Goal: Information Seeking & Learning: Learn about a topic

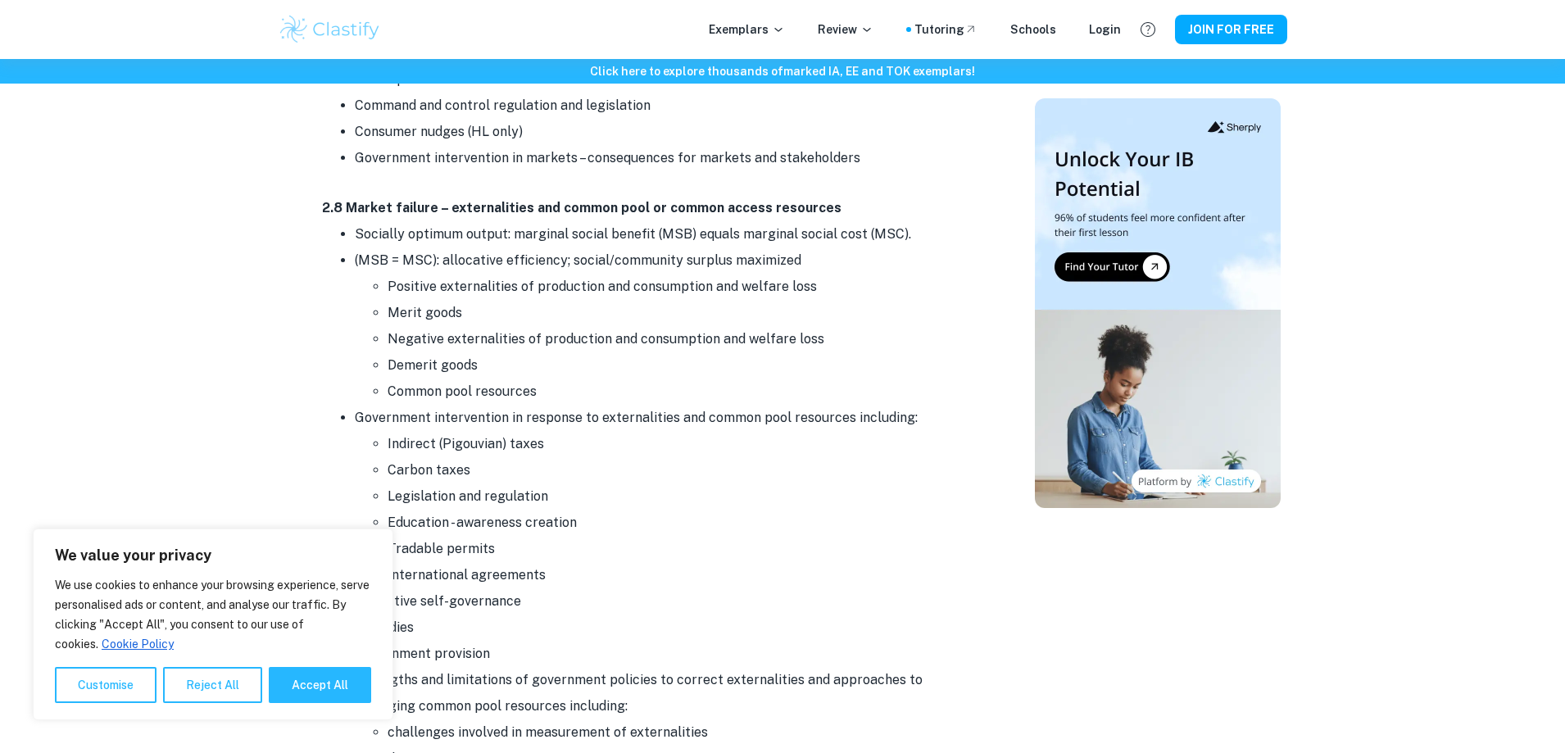
scroll to position [4015, 0]
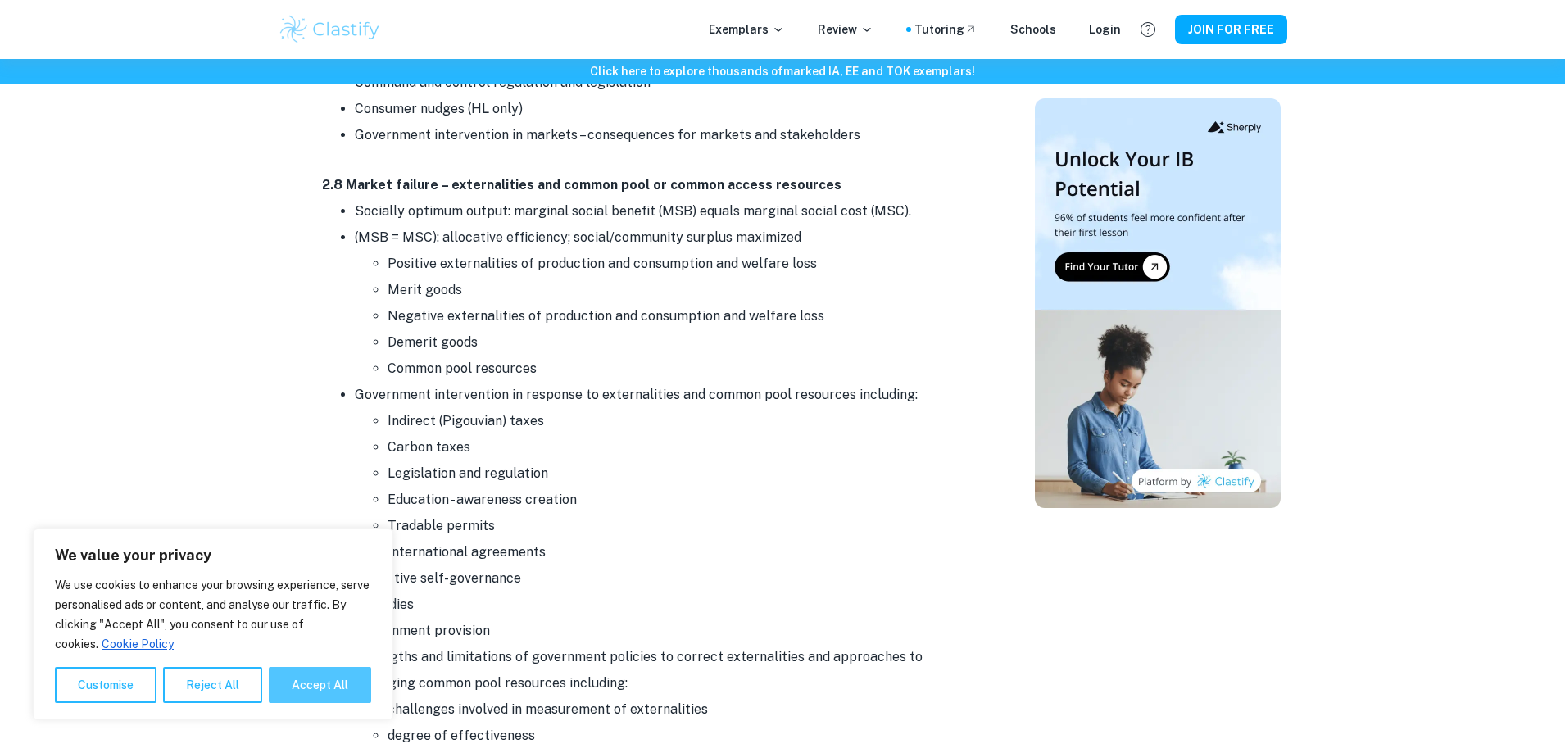
click at [329, 687] on button "Accept All" at bounding box center [320, 685] width 102 height 36
checkbox input "true"
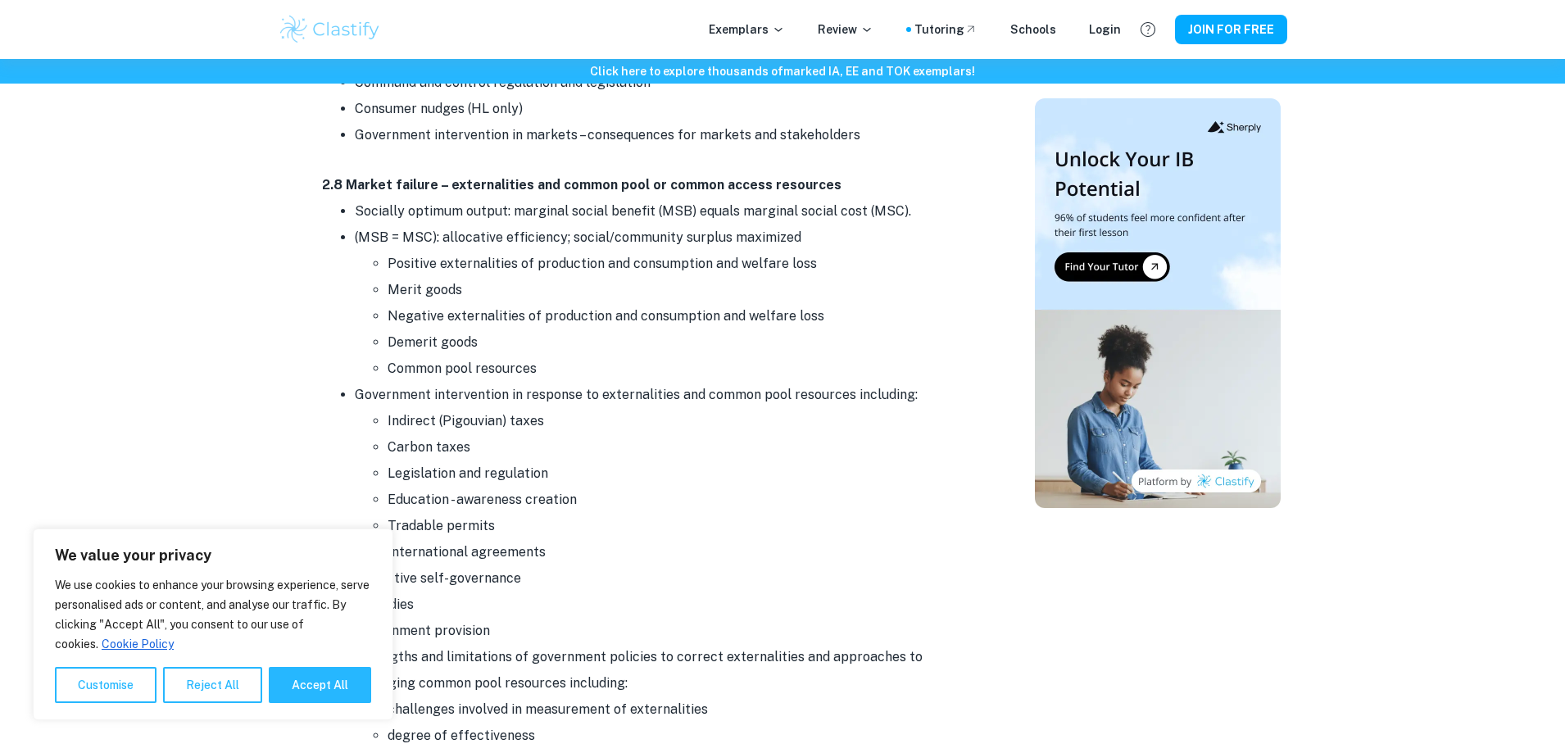
checkbox input "true"
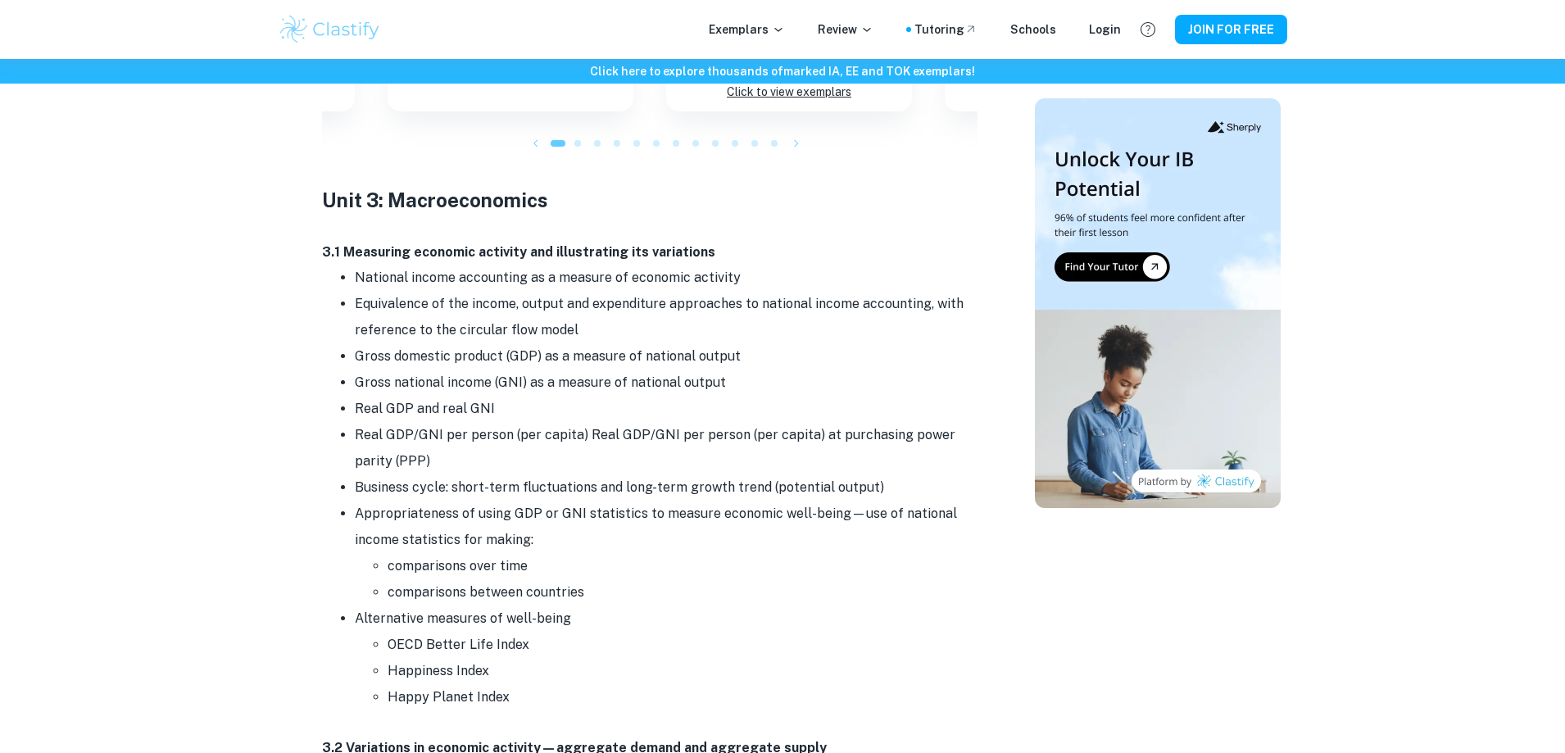
scroll to position [6719, 0]
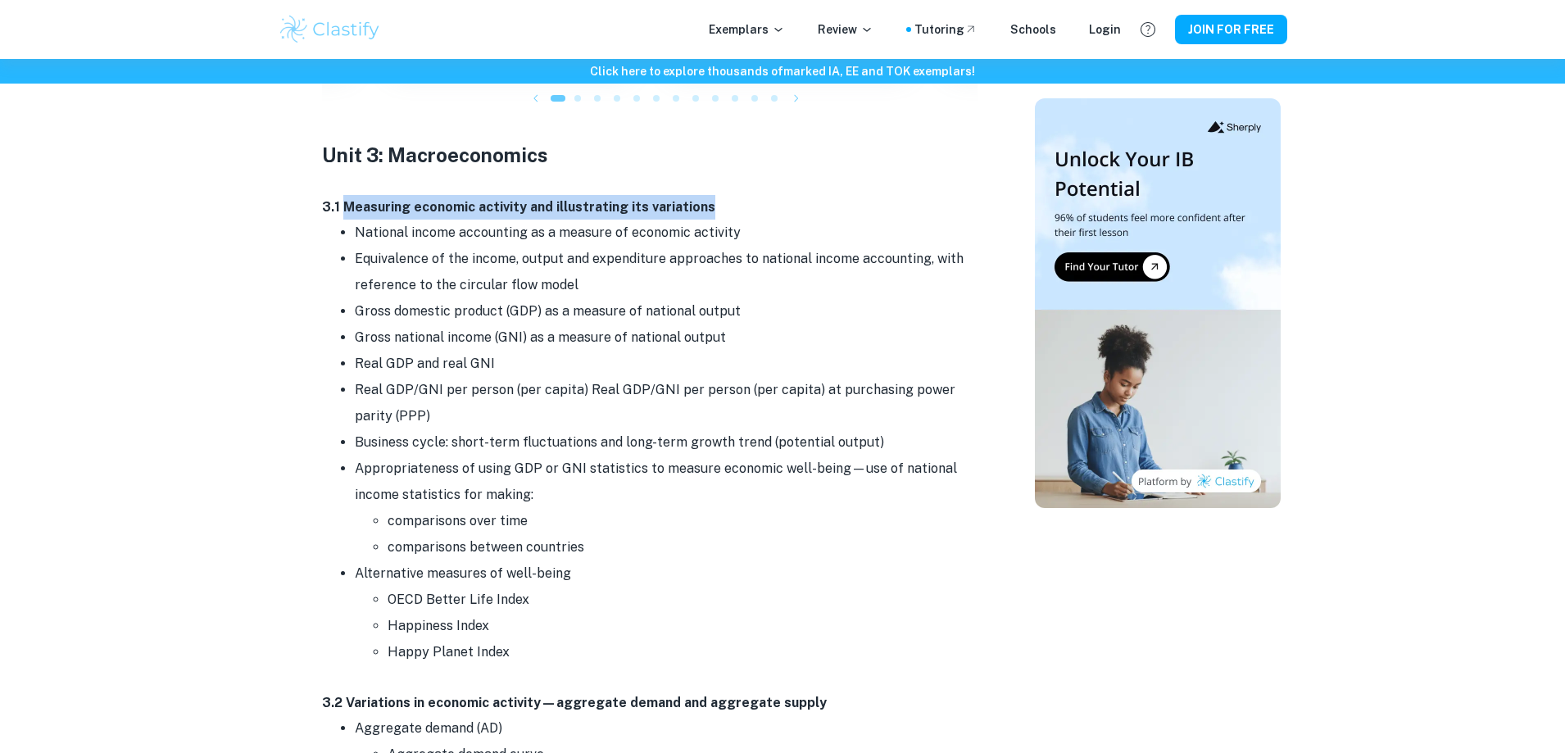
drag, startPoint x: 344, startPoint y: 182, endPoint x: 712, endPoint y: 184, distance: 367.9
click at [712, 195] on p "3.1 Measuring economic activity and illustrating its variations" at bounding box center [649, 207] width 655 height 25
copy strong "Measuring economic activity and illustrating its variations"
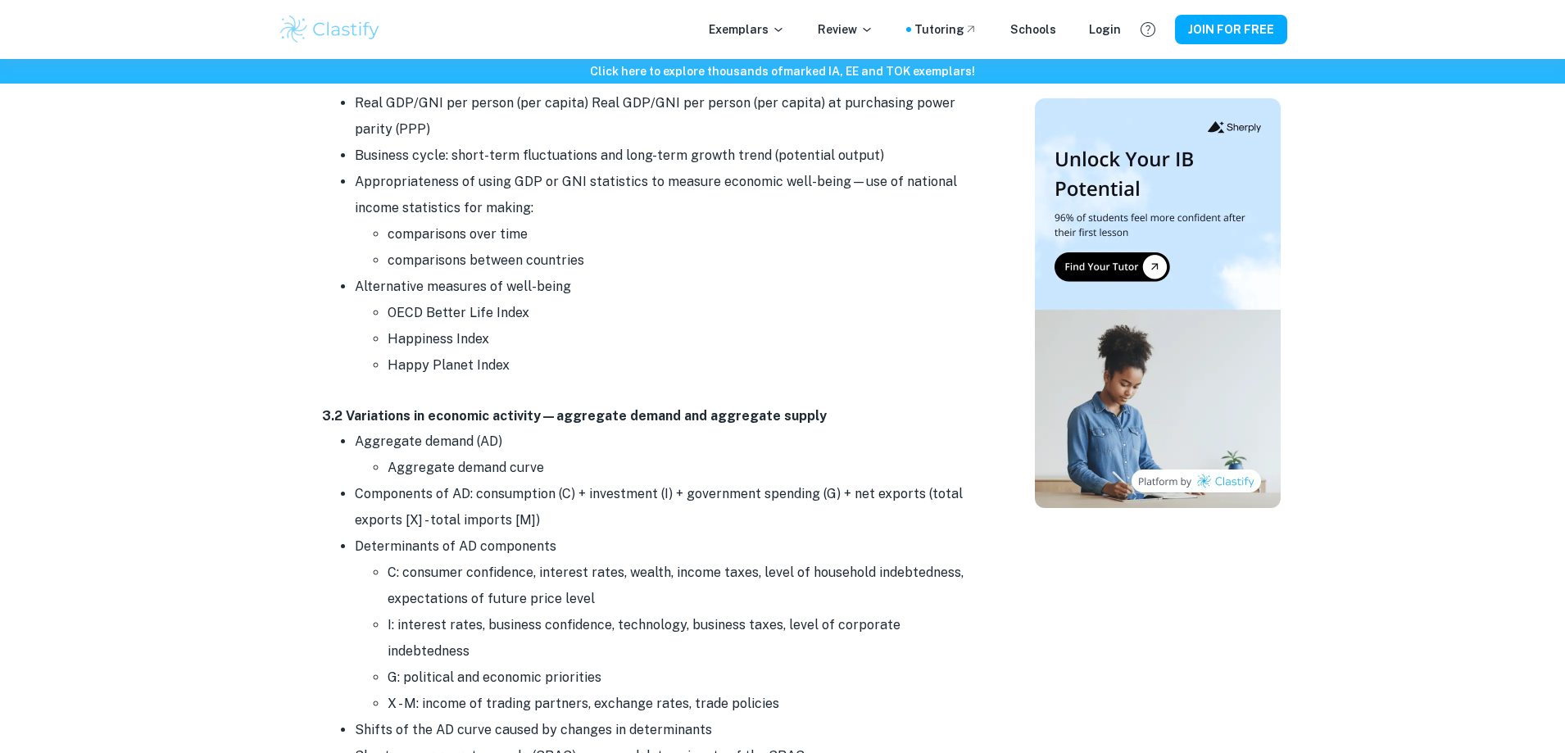
scroll to position [7046, 0]
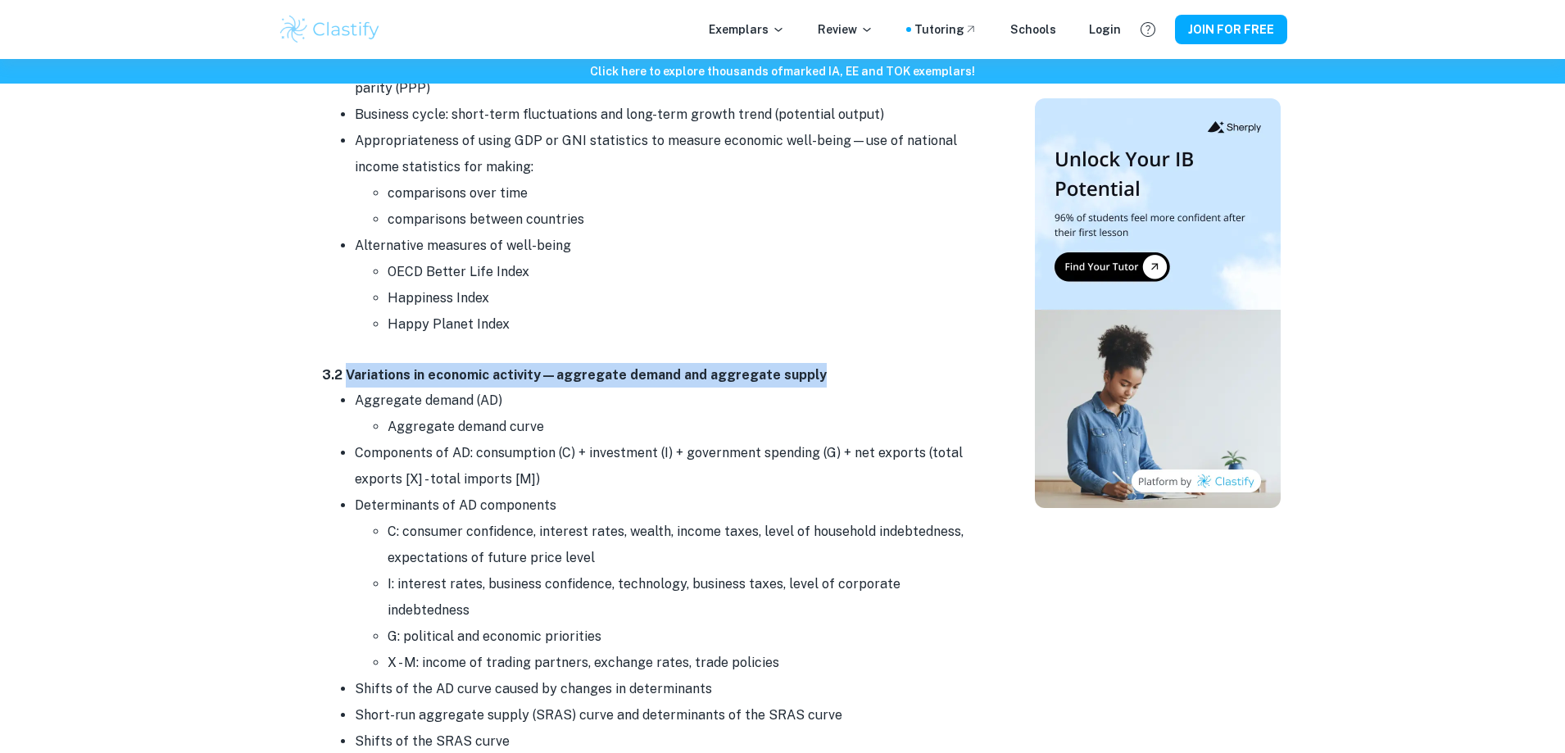
drag, startPoint x: 346, startPoint y: 348, endPoint x: 807, endPoint y: 337, distance: 461.4
click at [807, 363] on p "3.2 Variations in economic activity—aggregate demand and aggregate supply" at bounding box center [649, 375] width 655 height 25
copy strong "Variations in economic activity—aggregate demand and aggregate supply"
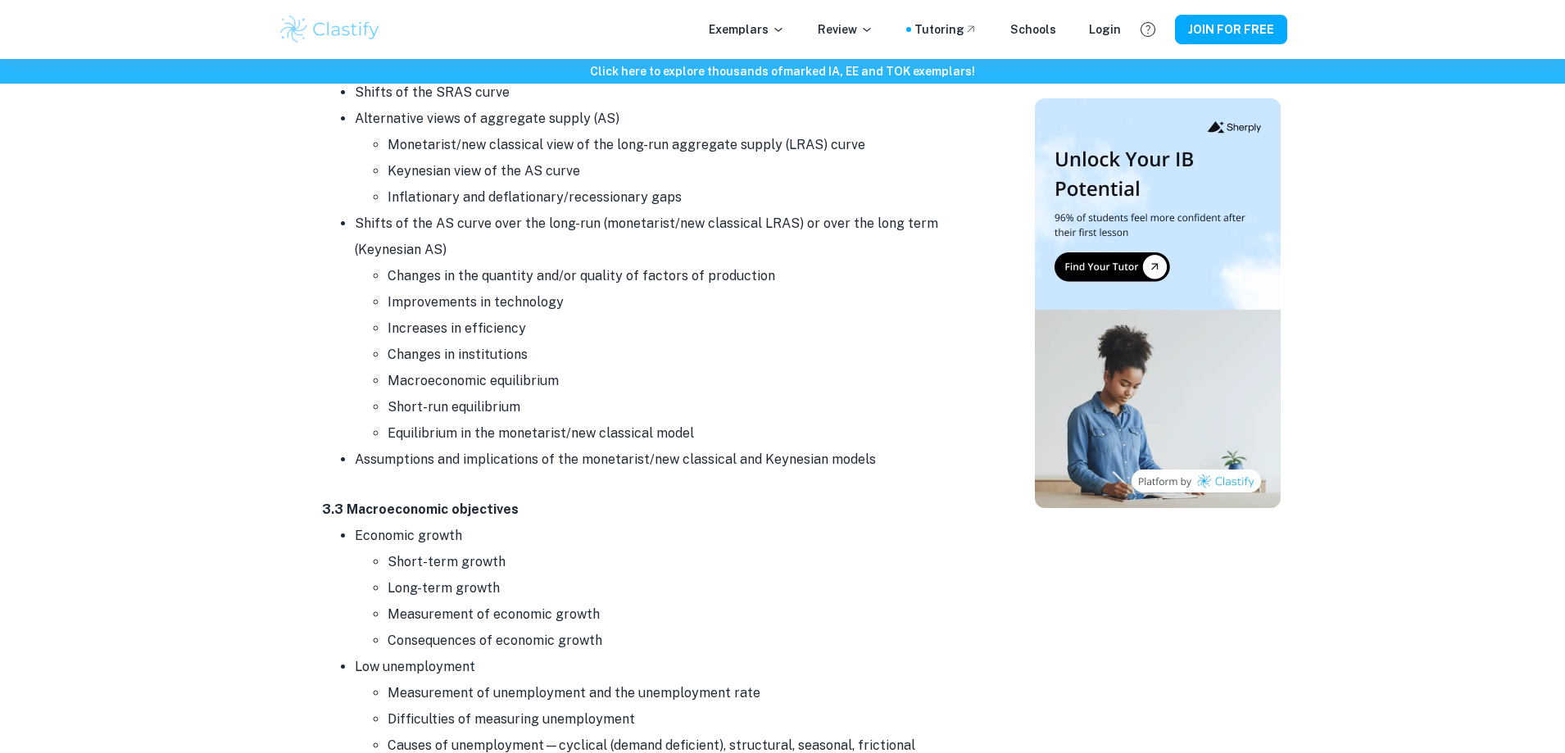
scroll to position [7702, 0]
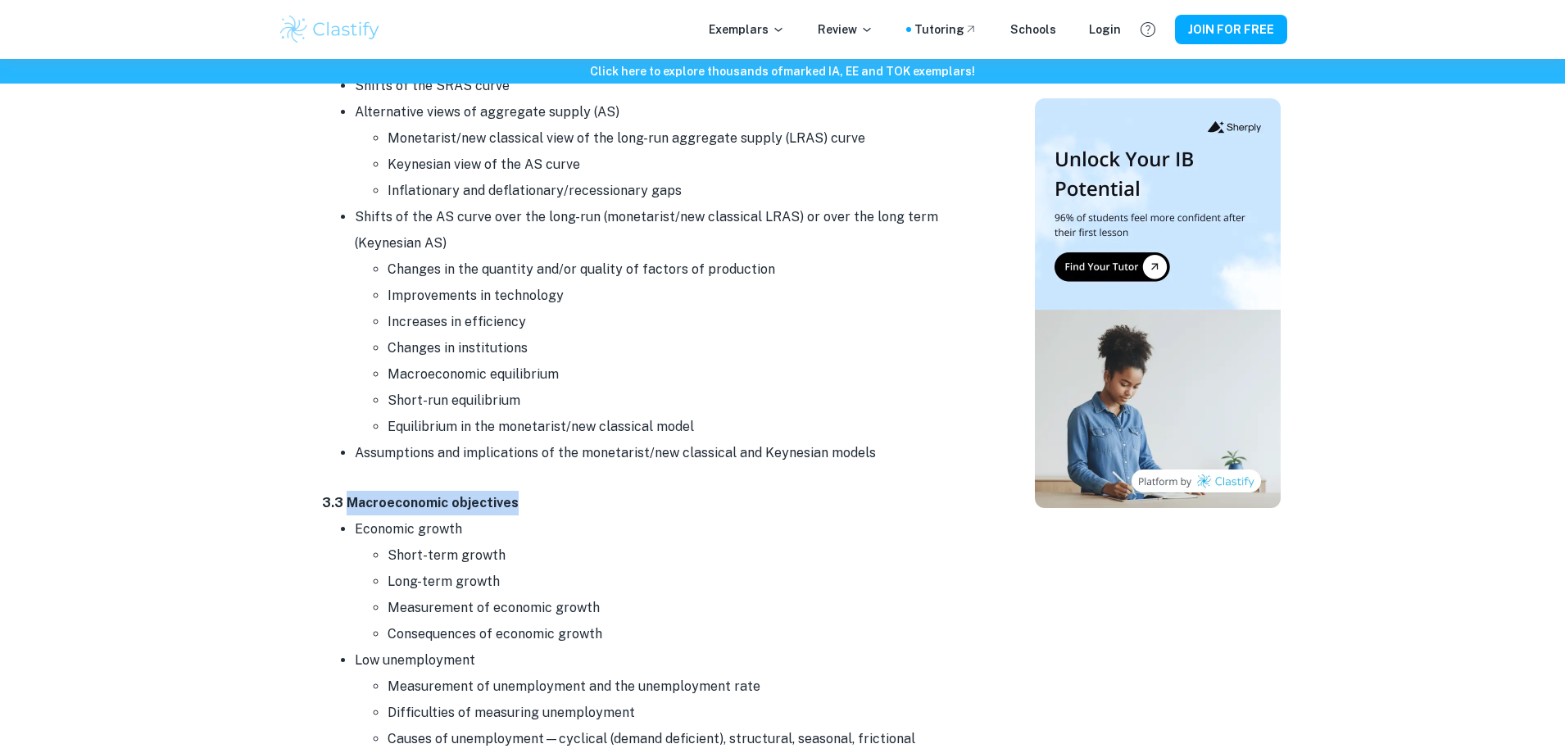
drag, startPoint x: 348, startPoint y: 451, endPoint x: 521, endPoint y: 448, distance: 172.9
click at [521, 491] on p "3.3 Macroeconomic objectives" at bounding box center [649, 503] width 655 height 25
copy strong "Macroeconomic objectives"
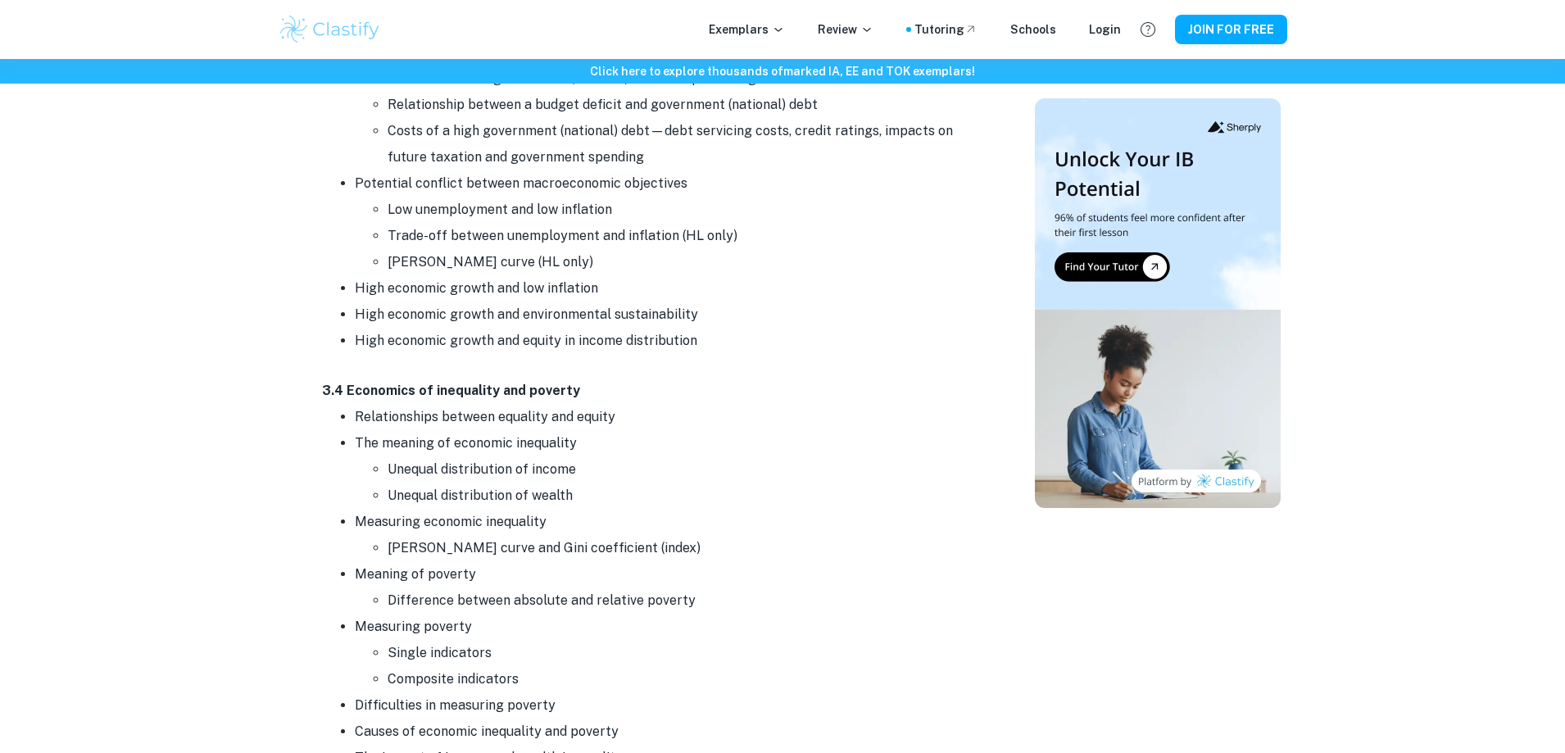
scroll to position [8849, 0]
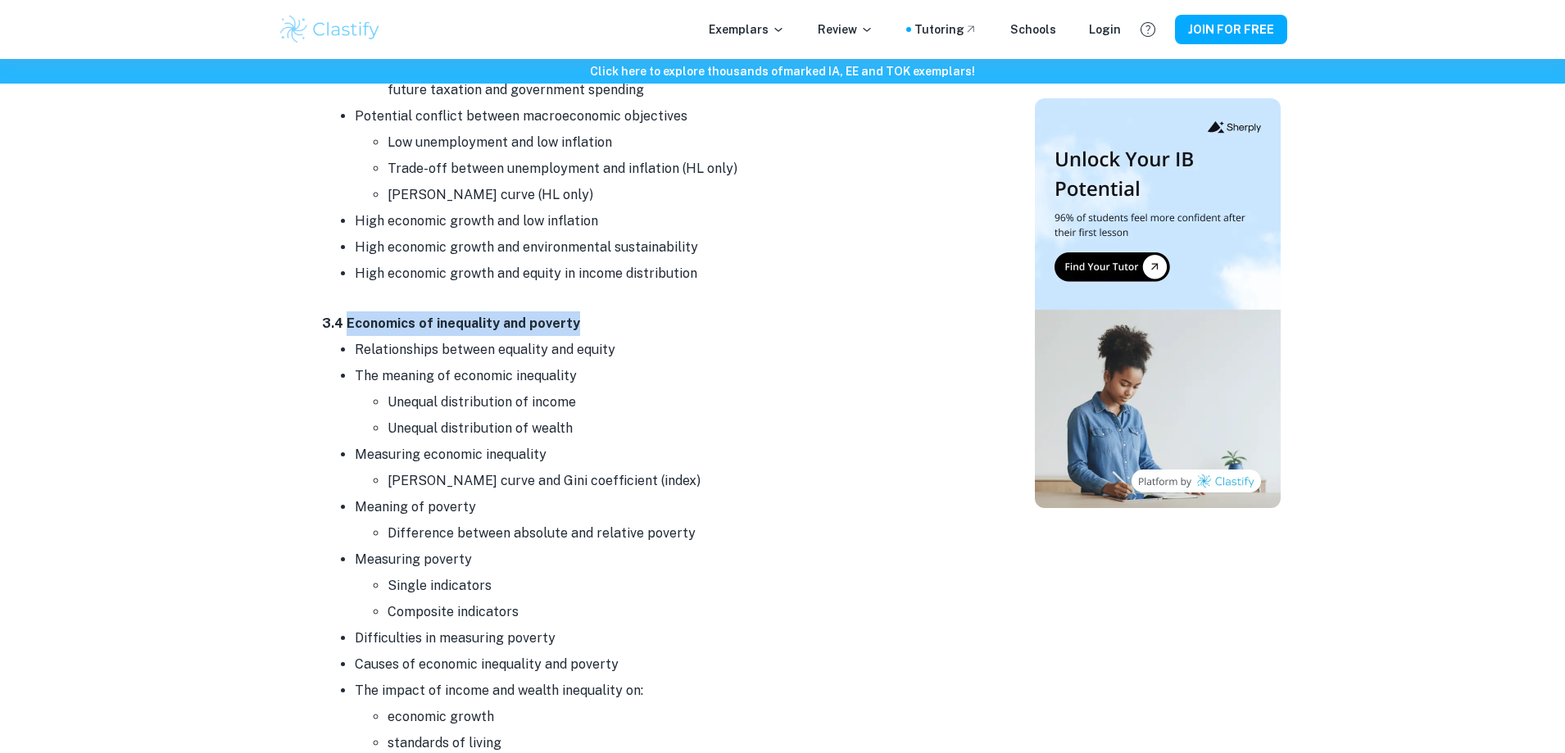
drag, startPoint x: 348, startPoint y: 273, endPoint x: 574, endPoint y: 265, distance: 225.4
click at [574, 311] on p "3.4 Economics of inequality and poverty" at bounding box center [649, 323] width 655 height 25
copy strong "Economics of inequality and poverty"
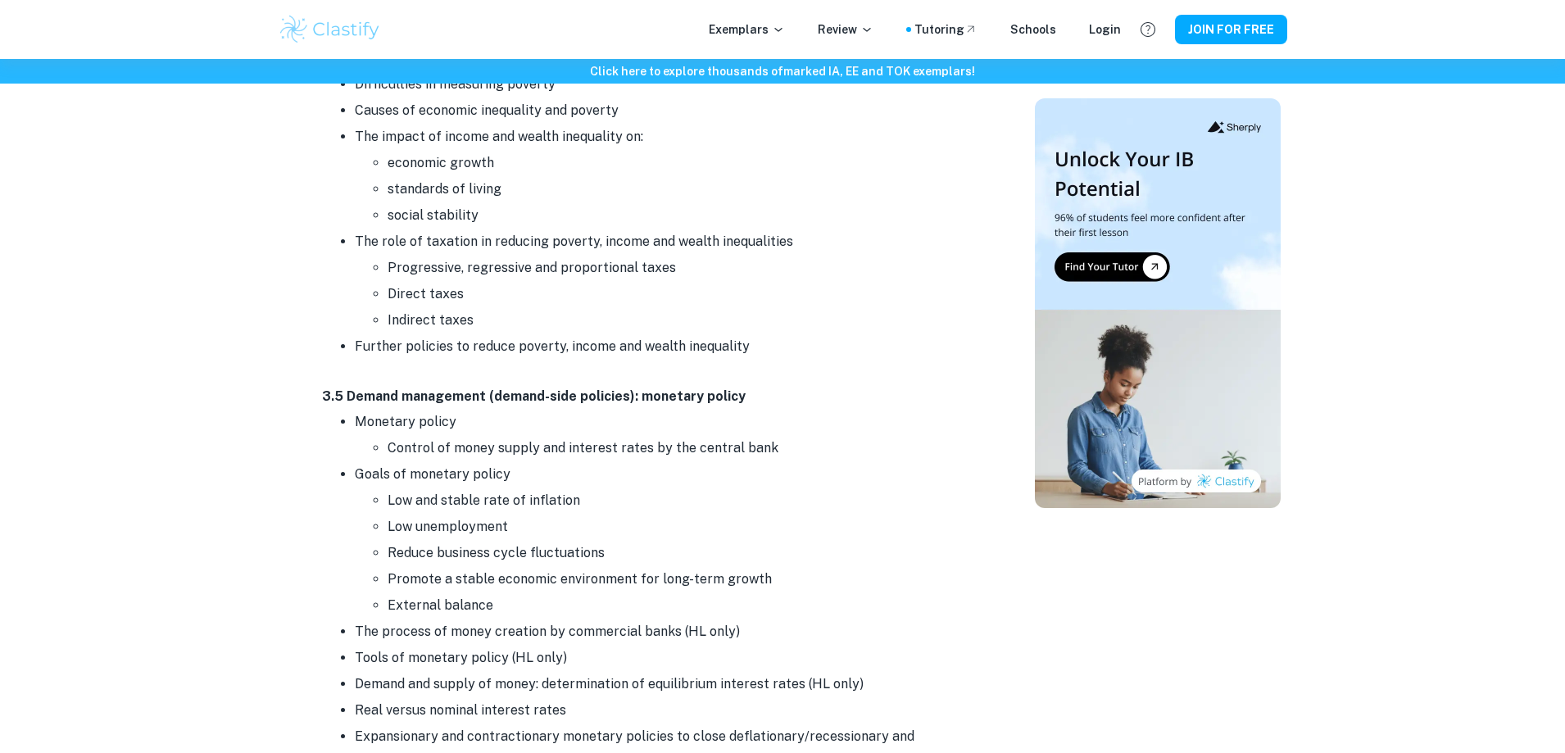
scroll to position [9422, 0]
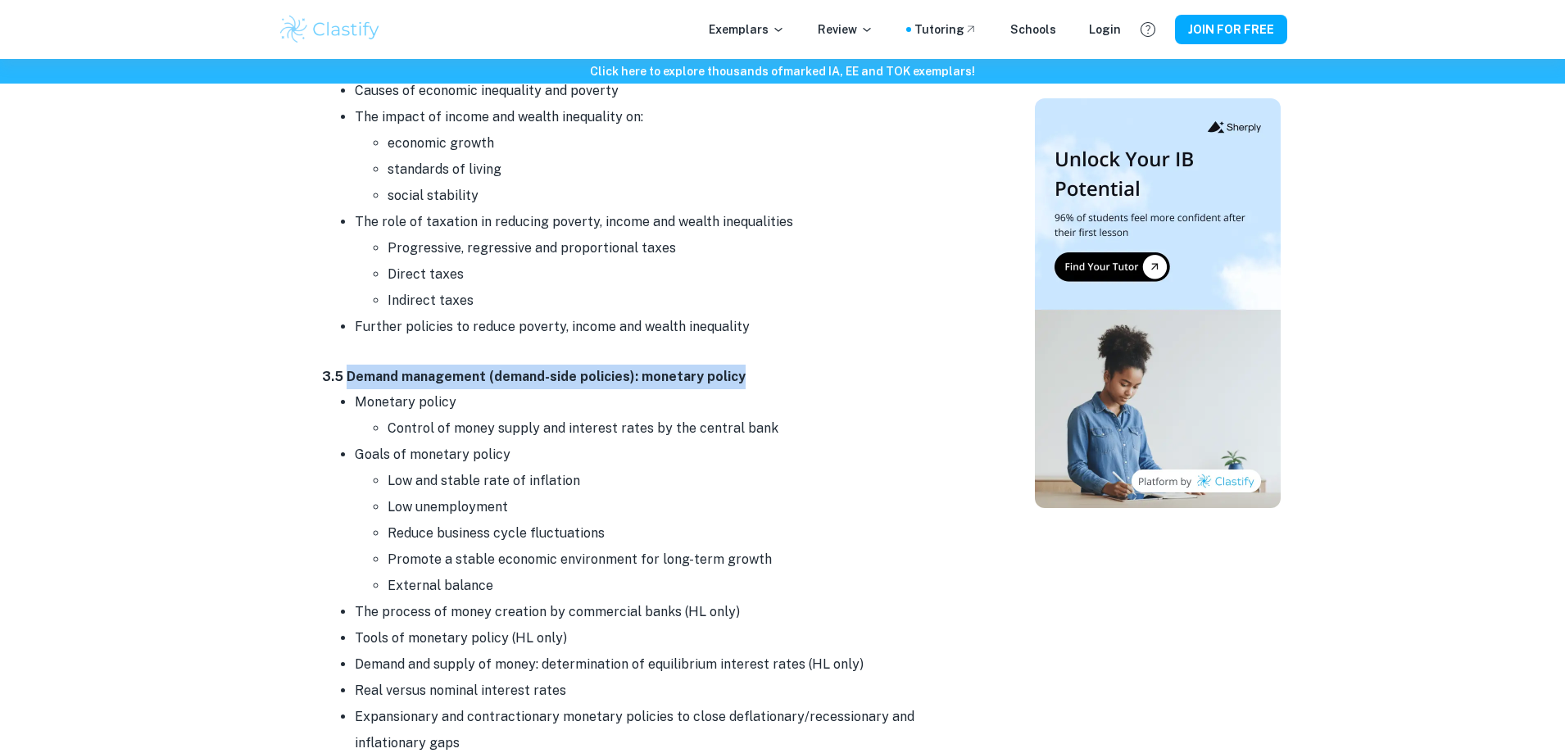
drag, startPoint x: 347, startPoint y: 324, endPoint x: 743, endPoint y: 317, distance: 395.8
click at [743, 365] on p "3.5 Demand management (demand-side policies): monetary policy" at bounding box center [649, 377] width 655 height 25
copy strong "Demand management (demand-side policies): monetary policy"
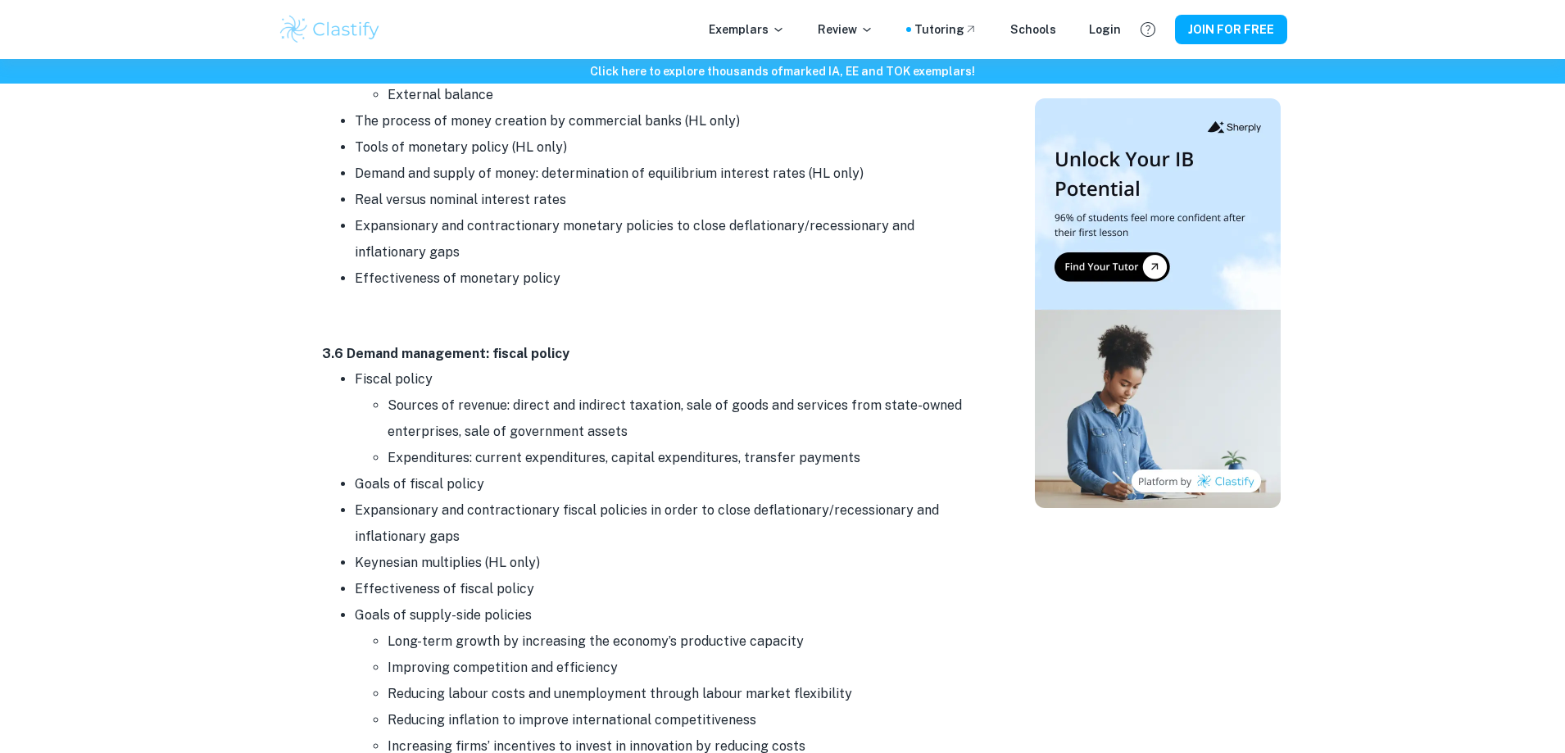
scroll to position [9914, 0]
drag, startPoint x: 343, startPoint y: 300, endPoint x: 565, endPoint y: 303, distance: 221.2
click at [565, 341] on p "3.6 Demand management: fiscal policy" at bounding box center [649, 353] width 655 height 25
copy strong "Demand management: fiscal policy"
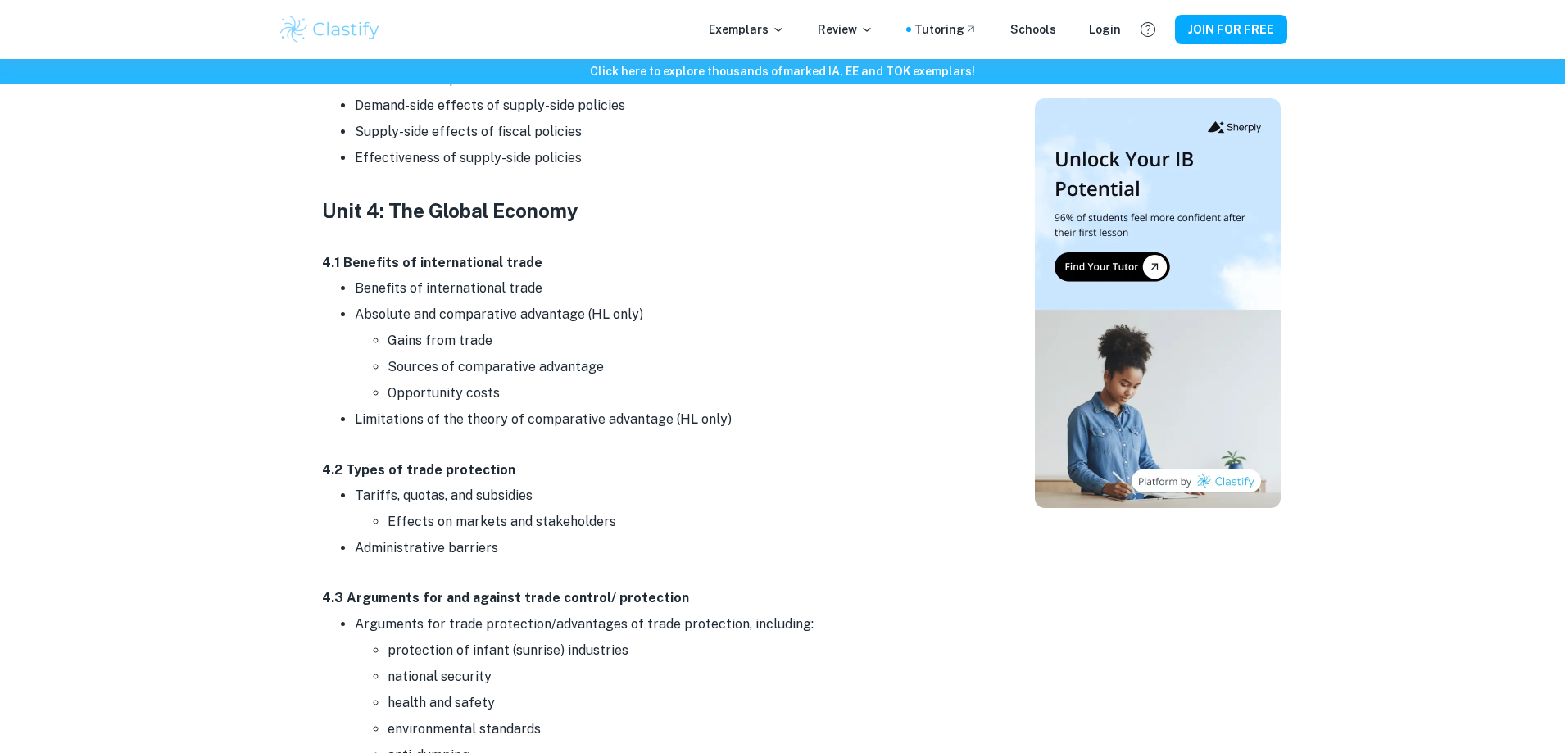
scroll to position [10733, 0]
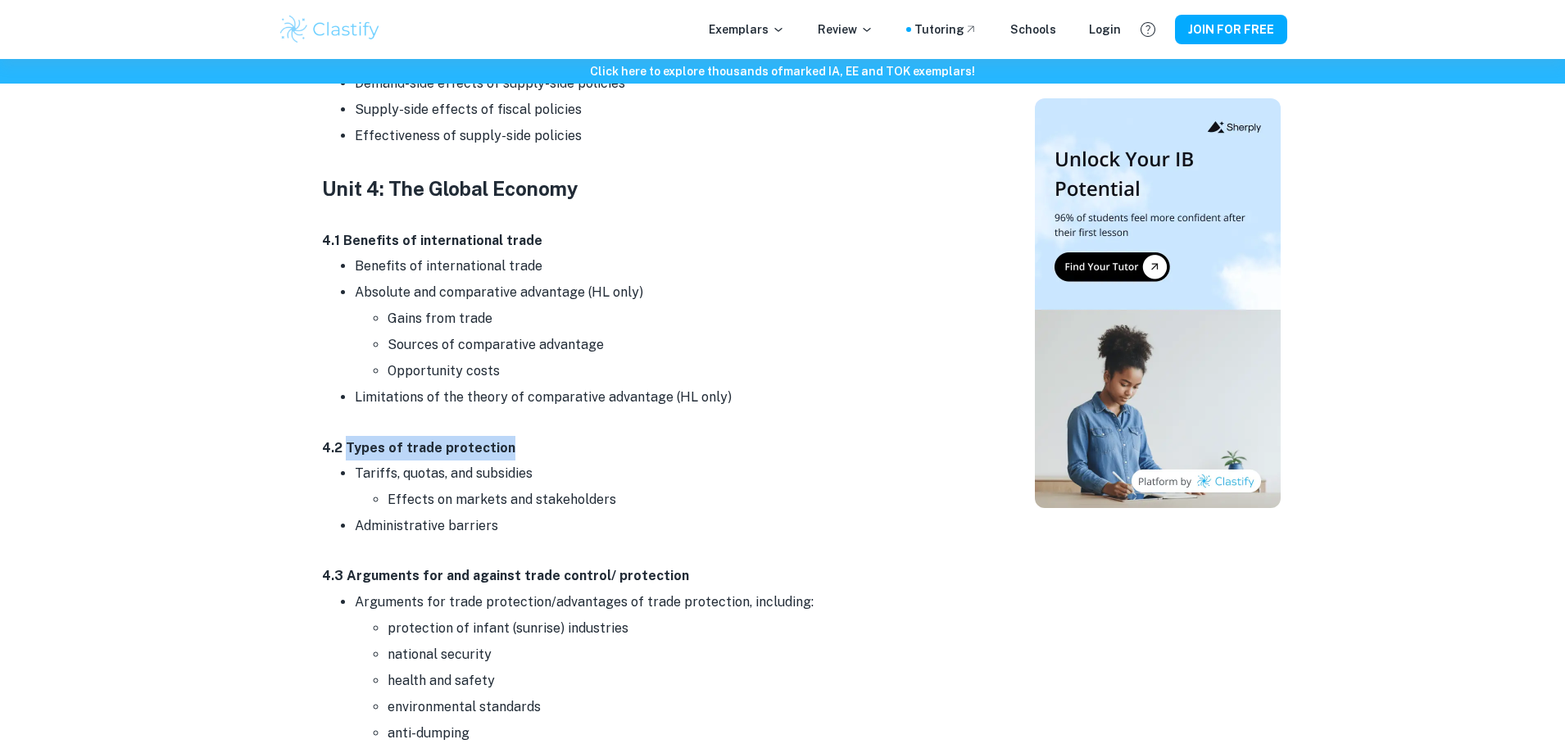
drag, startPoint x: 346, startPoint y: 392, endPoint x: 506, endPoint y: 390, distance: 160.6
click at [506, 436] on p "4.2 Types of trade protection" at bounding box center [649, 448] width 655 height 25
copy strong "Types of trade protection"
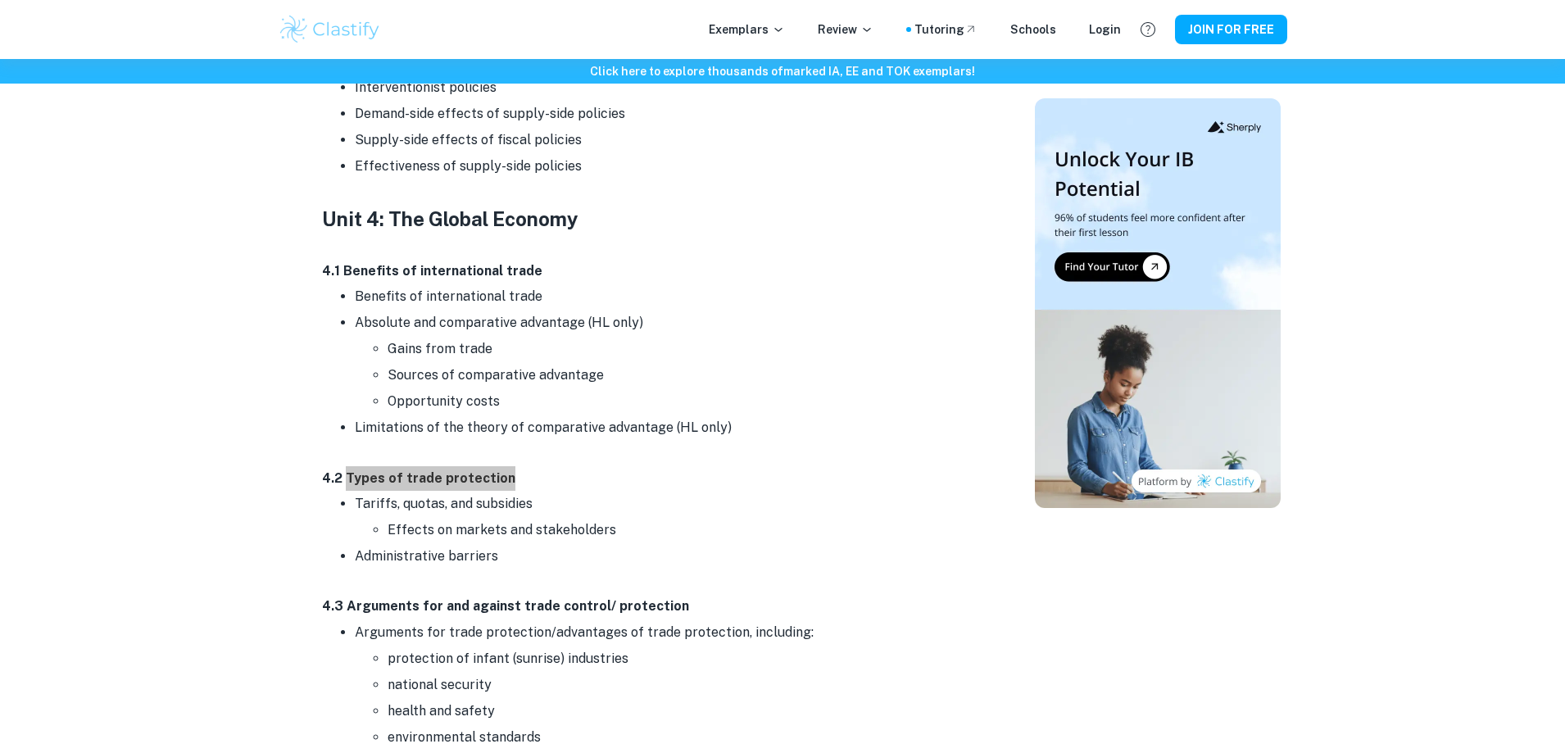
scroll to position [10651, 0]
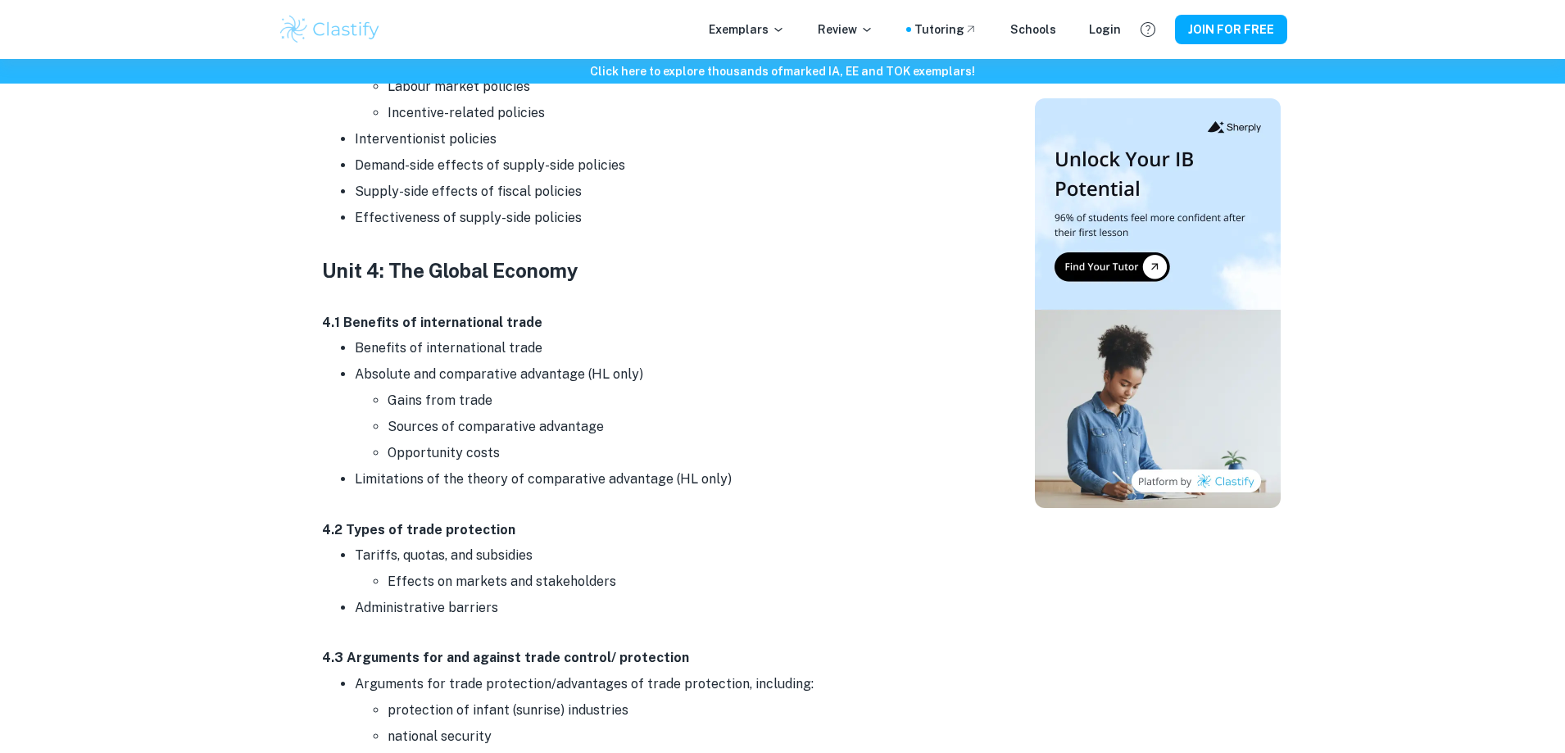
click at [666, 285] on p at bounding box center [649, 297] width 655 height 25
drag, startPoint x: 342, startPoint y: 267, endPoint x: 553, endPoint y: 270, distance: 210.6
click at [553, 311] on p "4.1 Benefits of international trade" at bounding box center [649, 323] width 655 height 25
copy strong "Benefits of international trade"
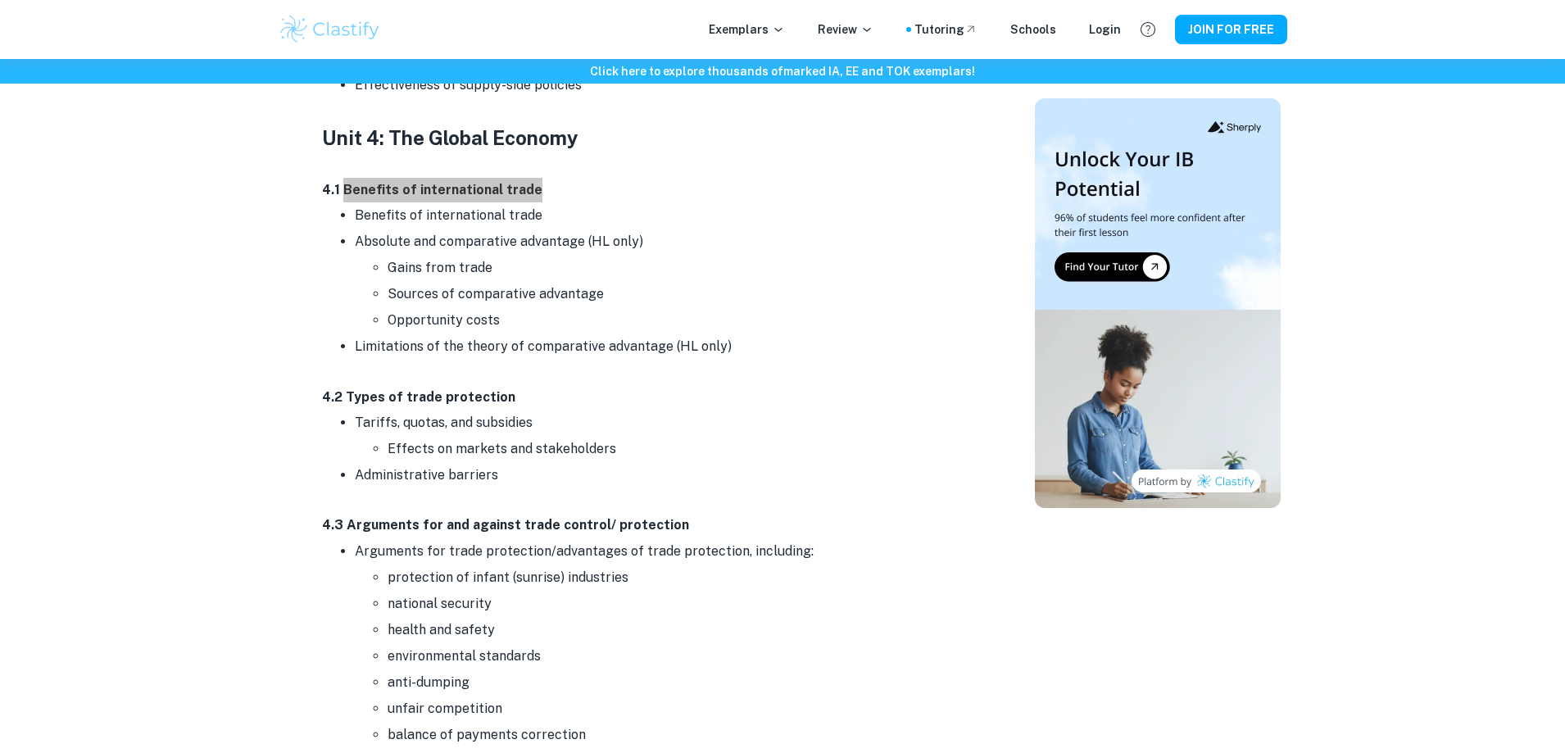
scroll to position [10815, 0]
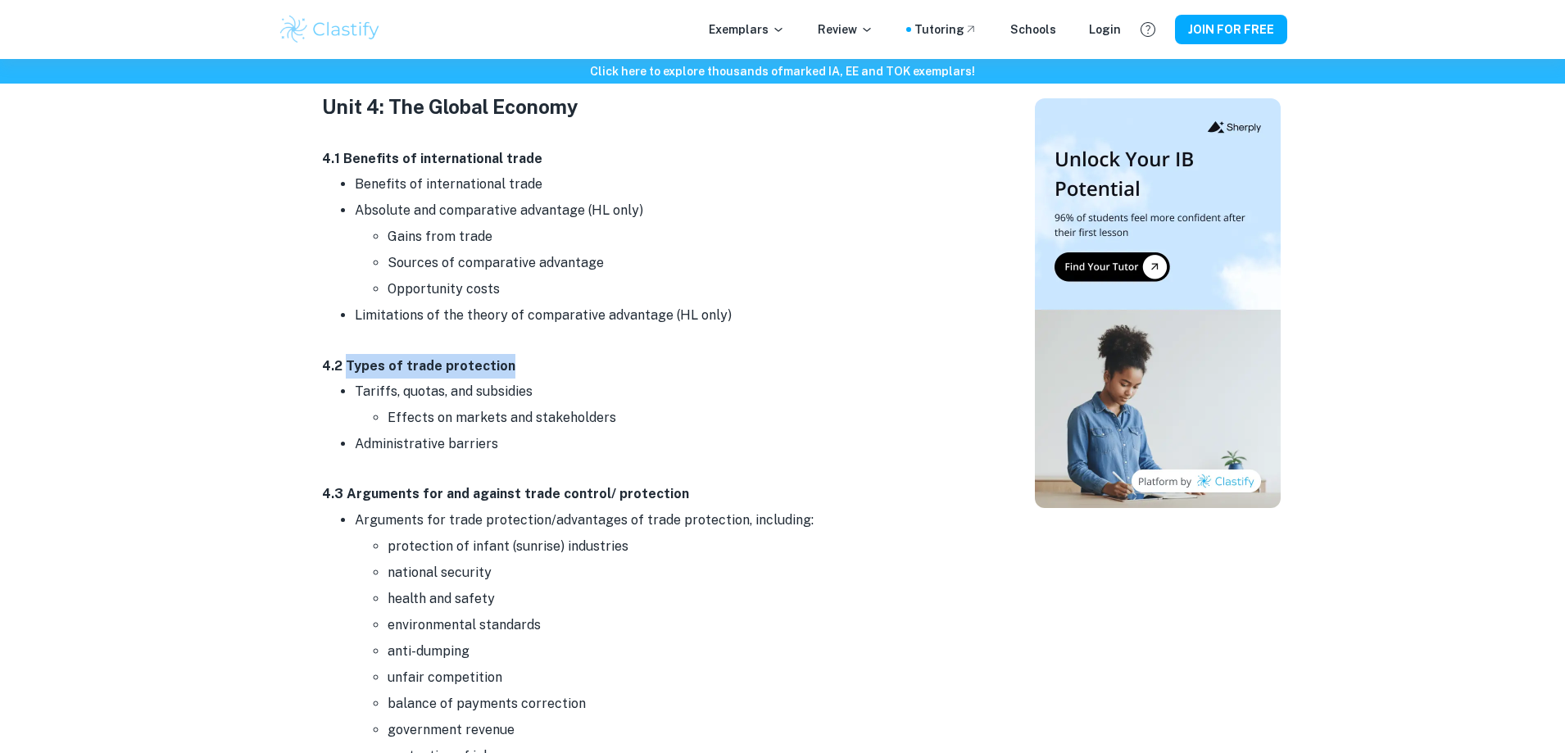
drag, startPoint x: 347, startPoint y: 313, endPoint x: 507, endPoint y: 308, distance: 160.7
click at [507, 354] on p "4.2 Types of trade protection" at bounding box center [649, 366] width 655 height 25
copy strong "Types of trade protection"
click at [512, 457] on p at bounding box center [649, 469] width 655 height 25
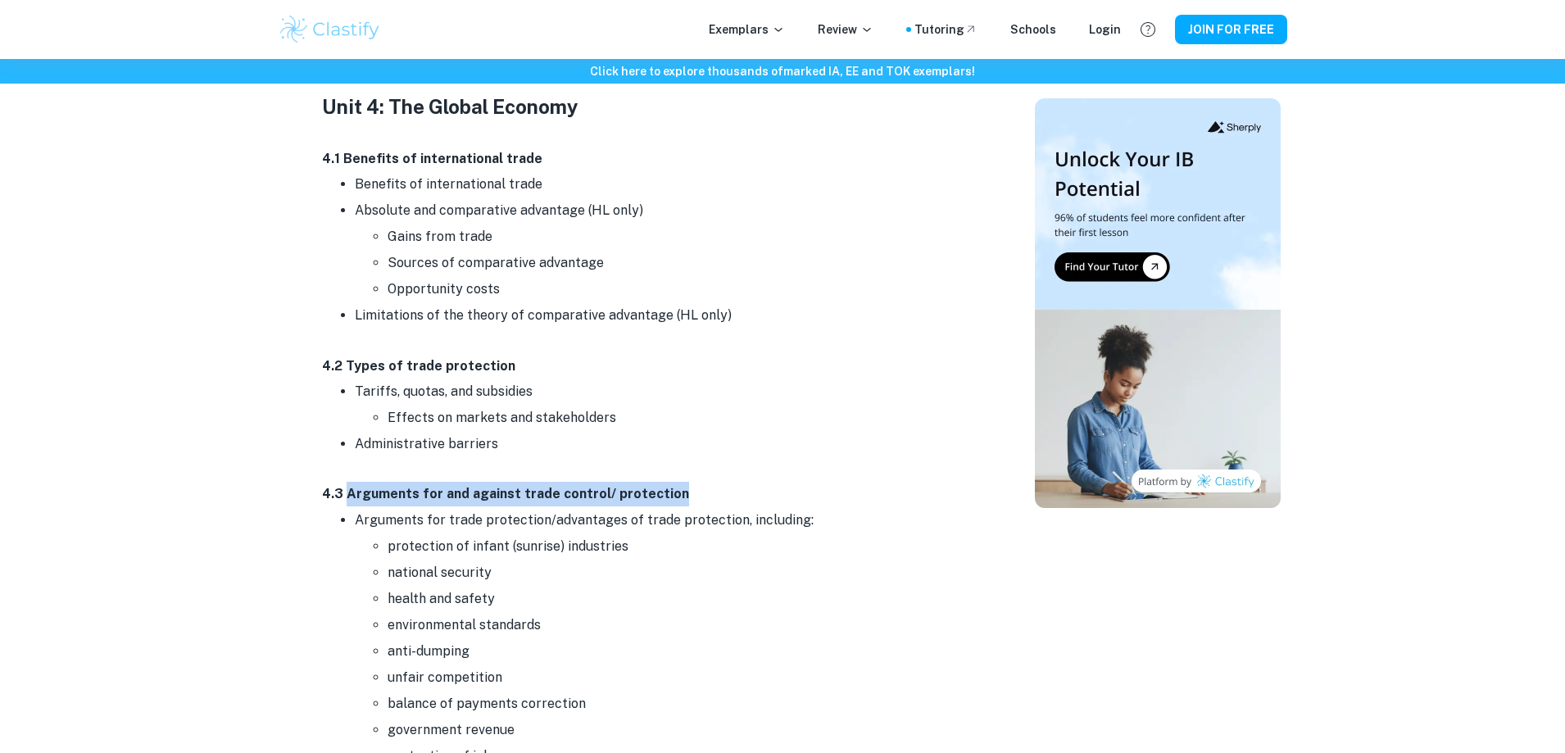
drag, startPoint x: 345, startPoint y: 438, endPoint x: 669, endPoint y: 437, distance: 324.5
click at [669, 482] on p "4.3 Arguments for and against trade control/ protection" at bounding box center [649, 494] width 655 height 25
copy strong "Arguments for and against trade control/ protection"
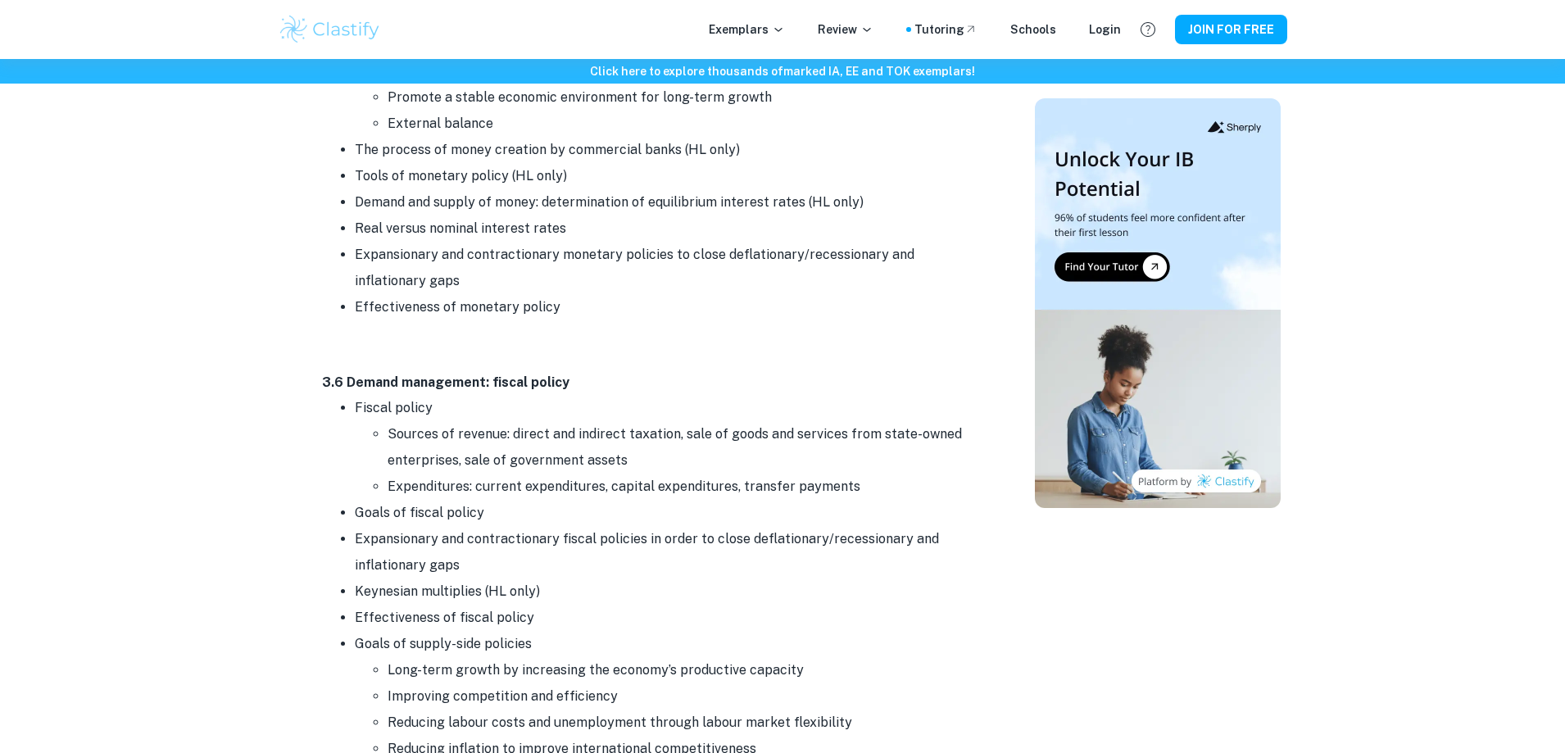
scroll to position [9914, 0]
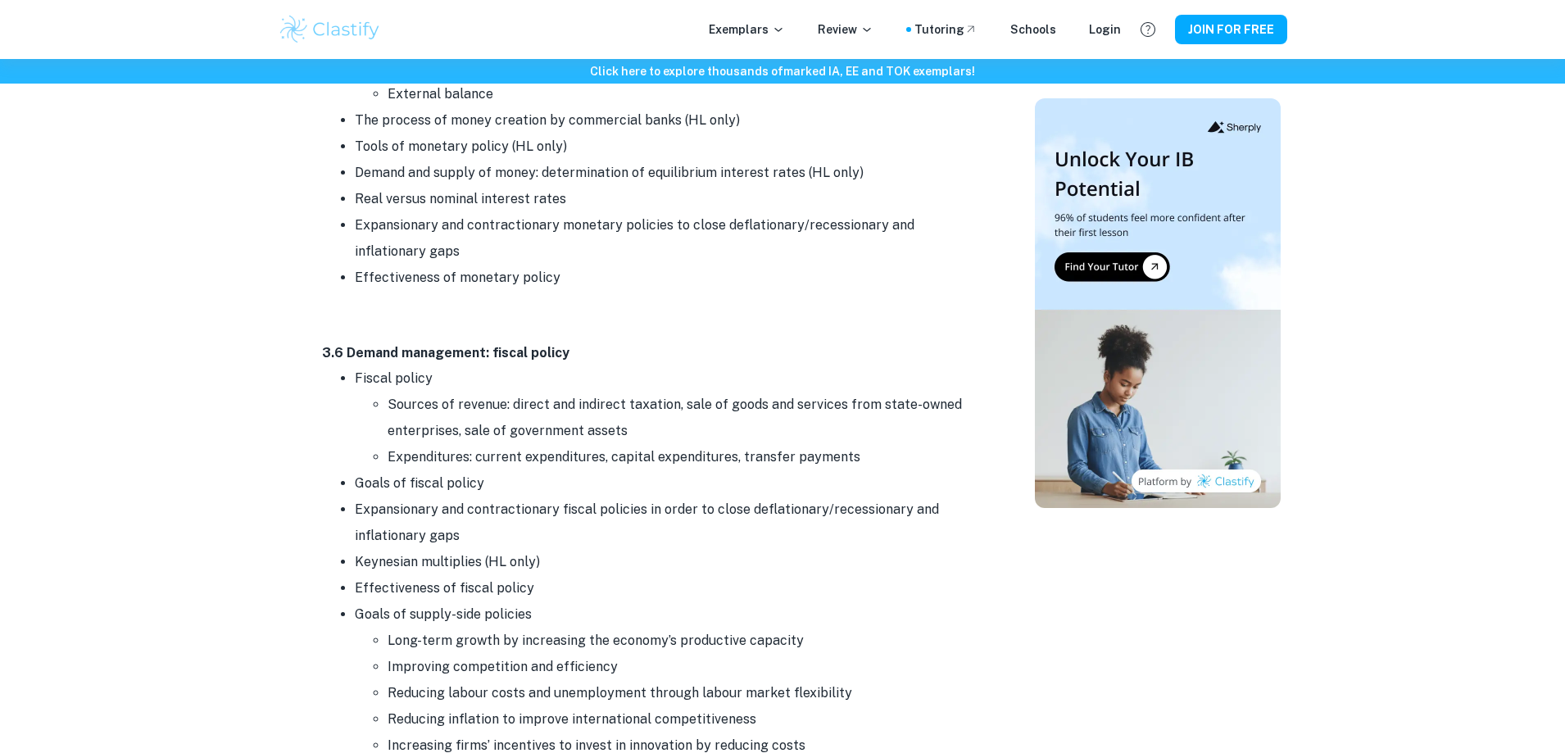
click at [626, 497] on li "Expansionary and contractionary fiscal policies in order to close deflationary/…" at bounding box center [666, 523] width 623 height 52
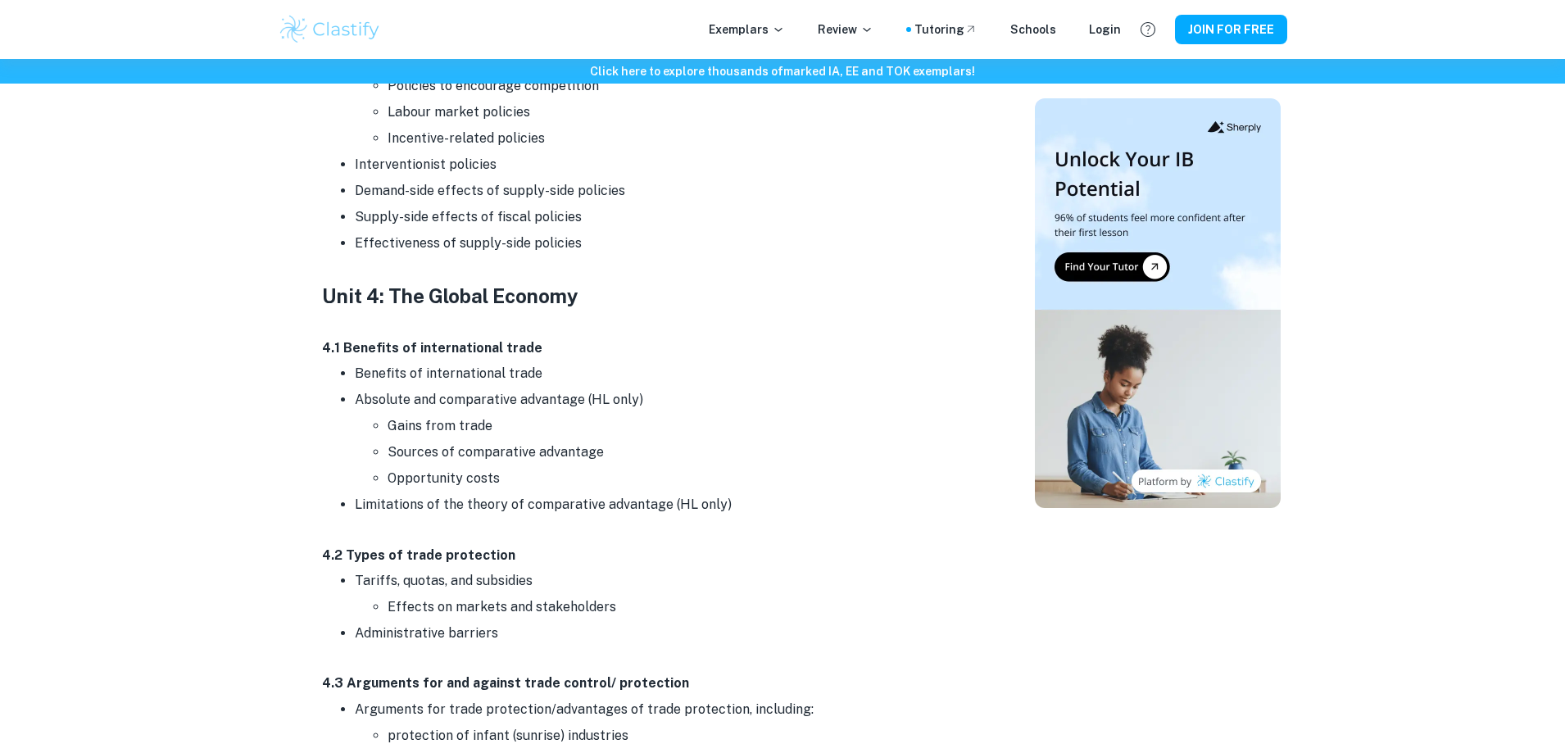
scroll to position [10651, 0]
